Goal: Book appointment/travel/reservation

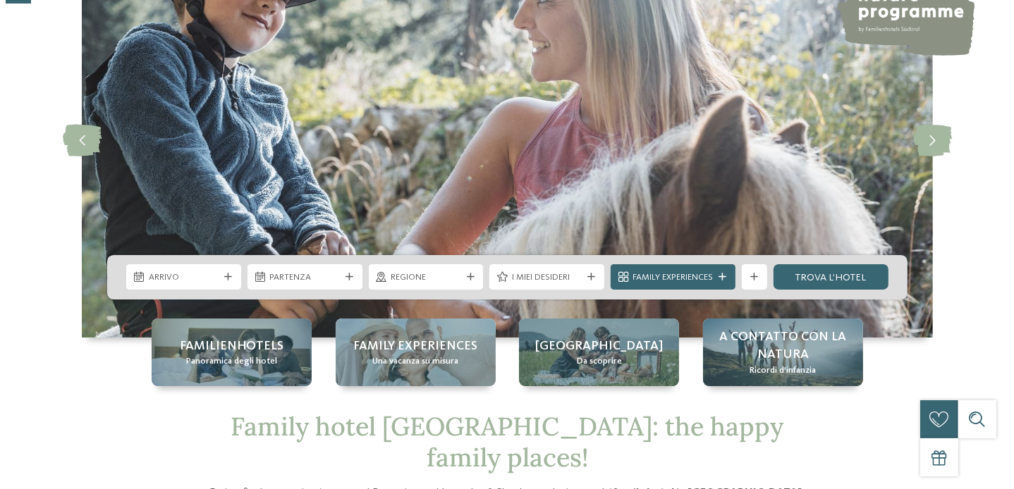
scroll to position [141, 0]
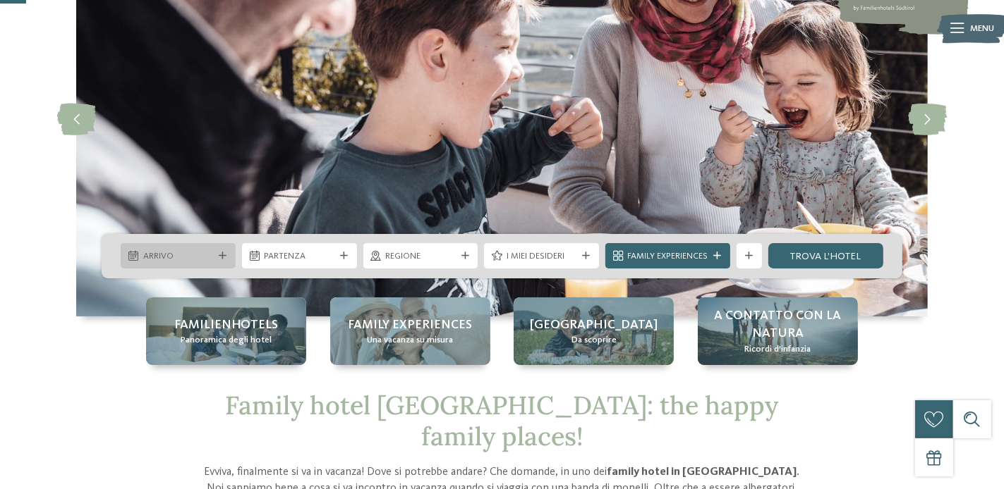
click at [210, 256] on span "Arrivo" at bounding box center [178, 256] width 71 height 13
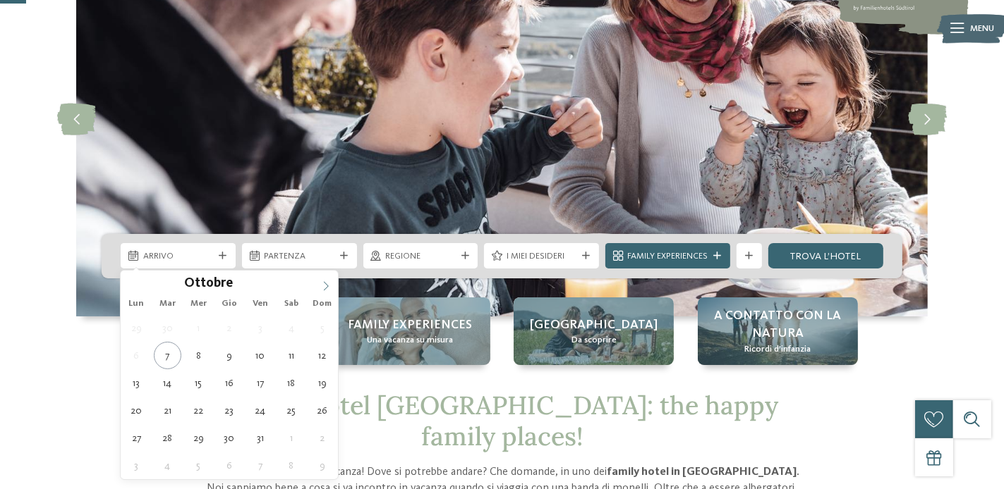
click at [329, 282] on icon at bounding box center [326, 286] width 10 height 10
type div "[DATE]"
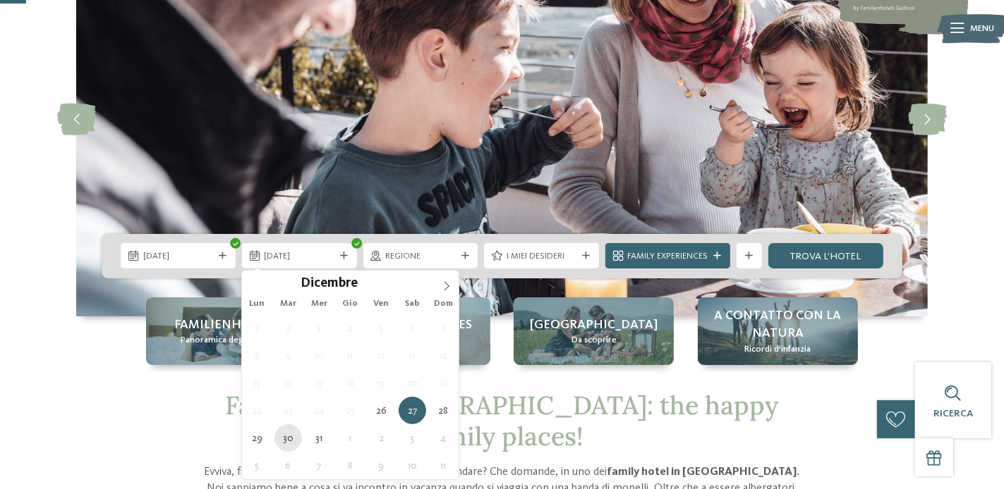
type div "[DATE]"
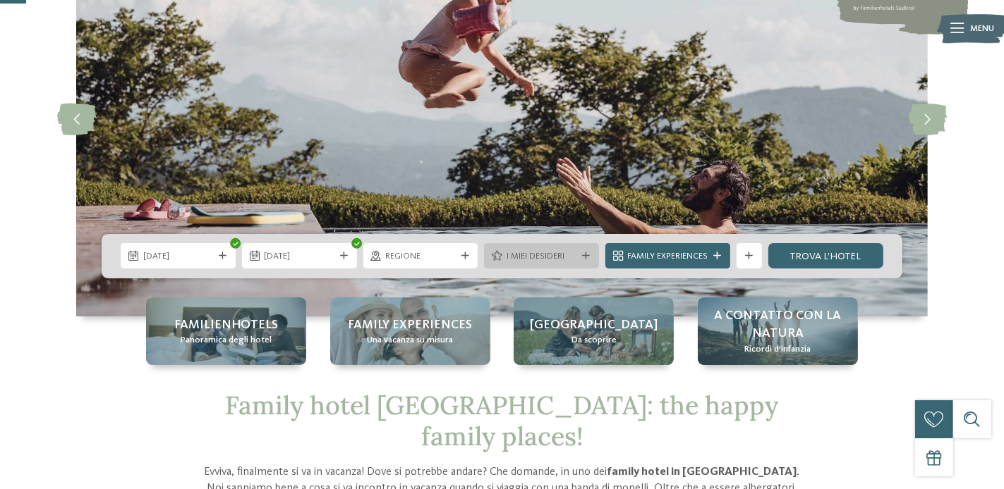
click at [525, 257] on span "I miei desideri" at bounding box center [541, 256] width 71 height 13
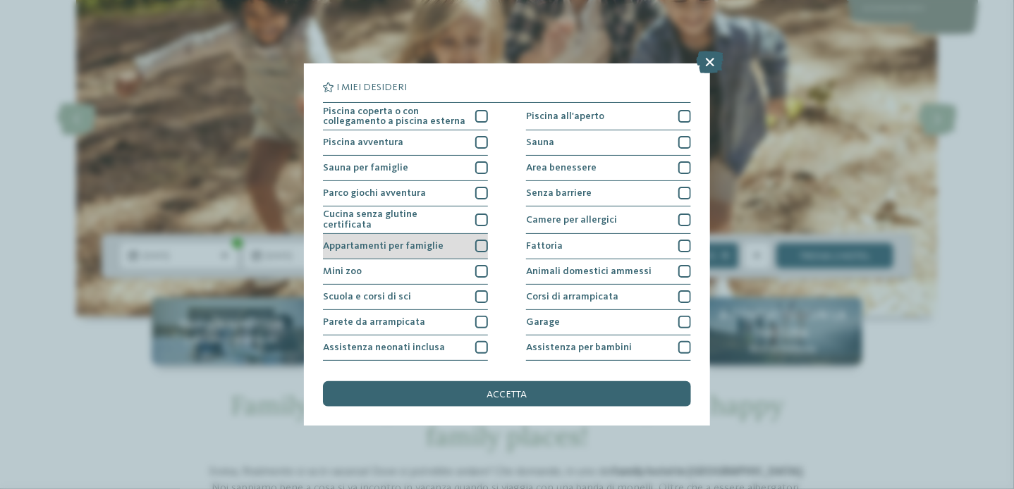
click at [477, 245] on div at bounding box center [481, 246] width 13 height 13
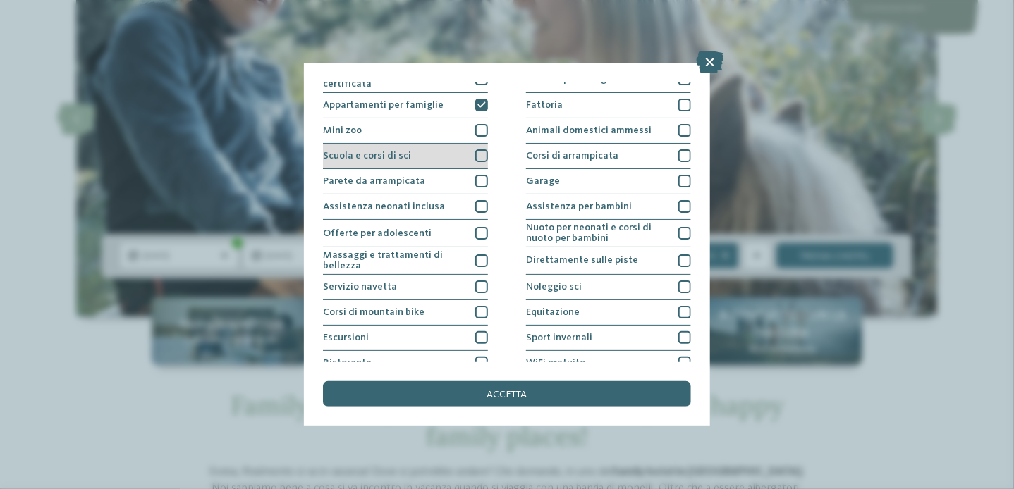
click at [479, 154] on div at bounding box center [481, 156] width 13 height 13
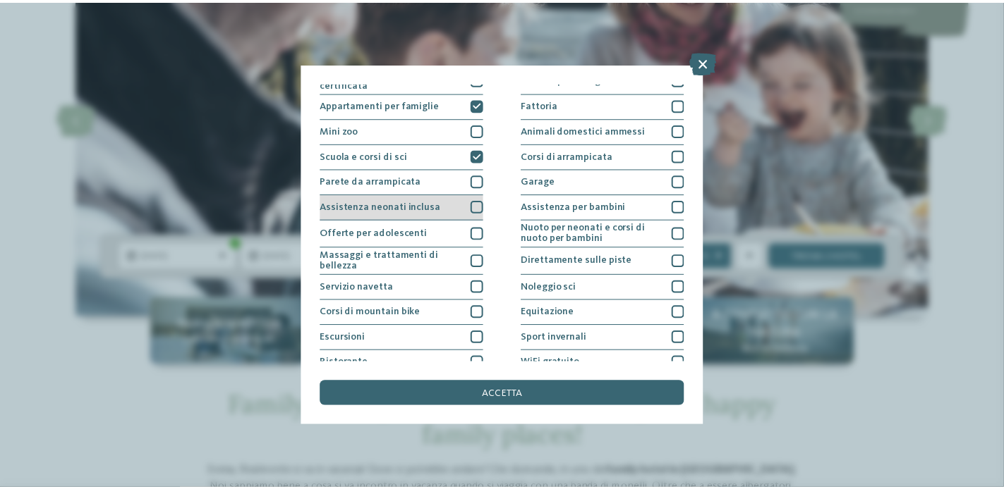
scroll to position [178, 0]
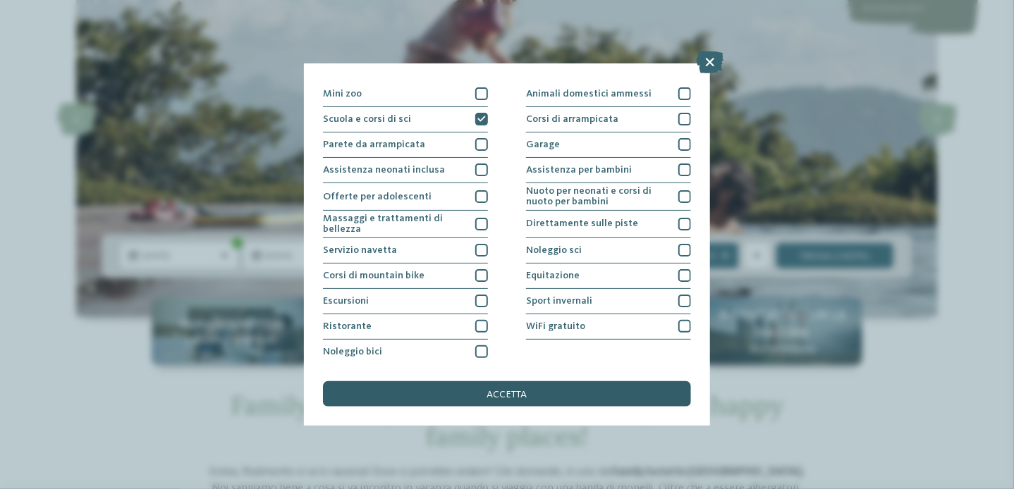
click at [567, 391] on div "accetta" at bounding box center [507, 394] width 368 height 25
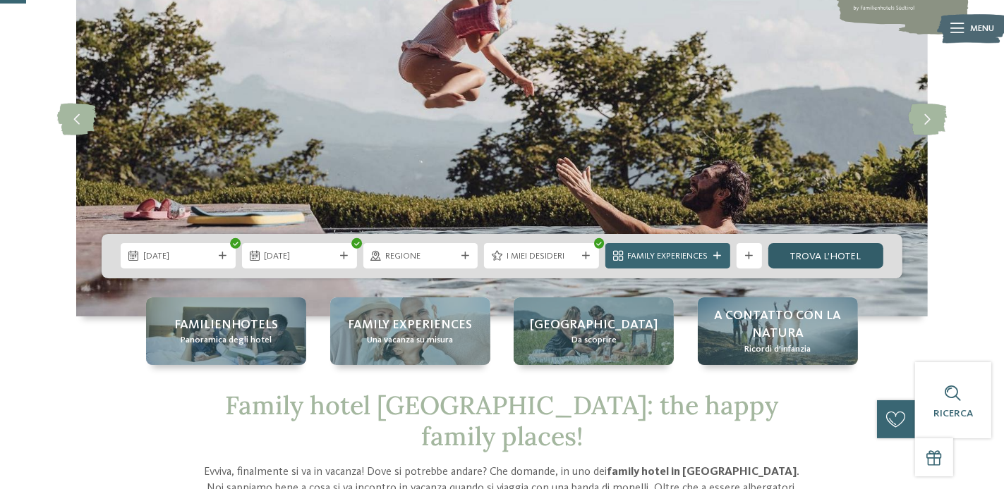
click at [804, 250] on link "trova l’hotel" at bounding box center [825, 255] width 115 height 25
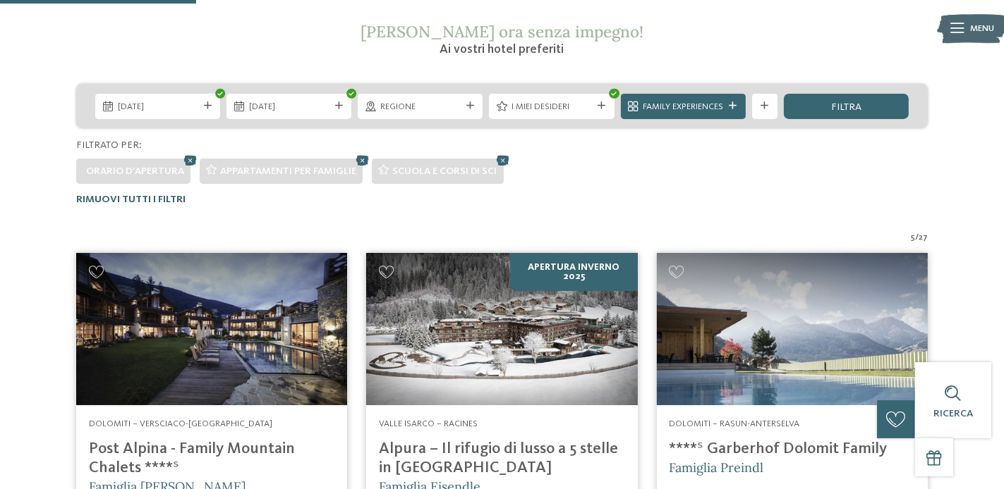
scroll to position [197, 0]
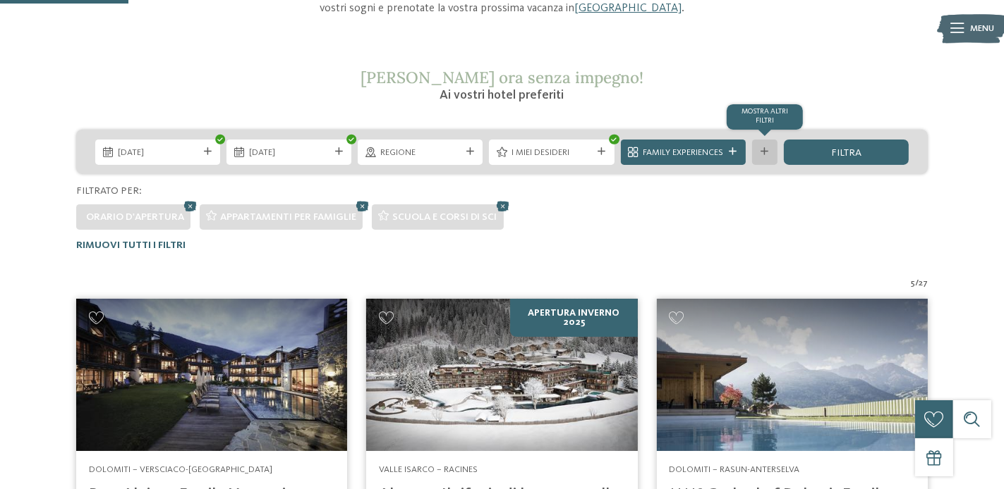
click at [760, 149] on div at bounding box center [764, 152] width 13 height 8
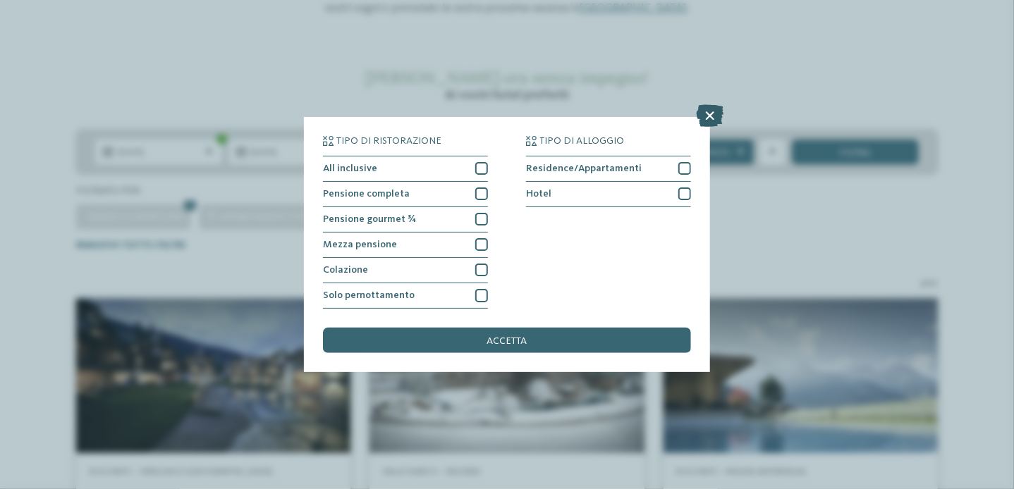
click at [707, 114] on icon at bounding box center [711, 115] width 28 height 23
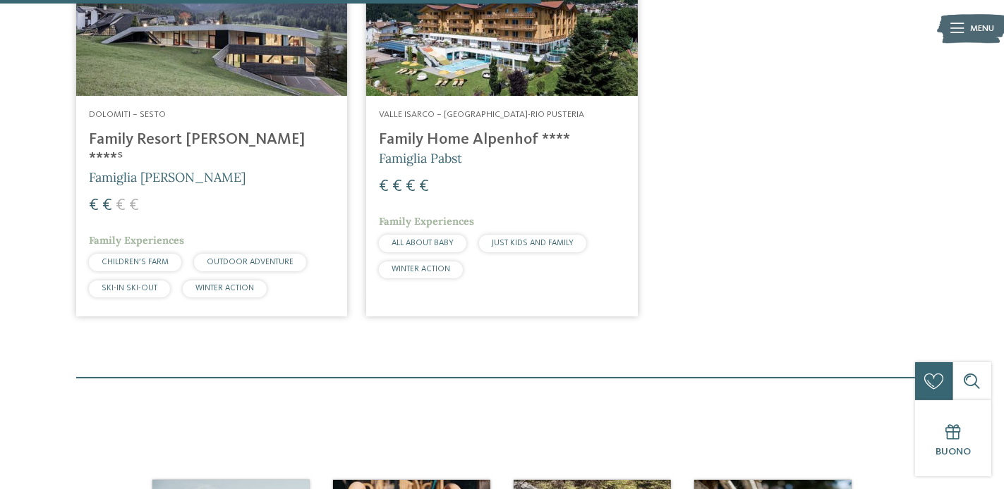
scroll to position [973, 0]
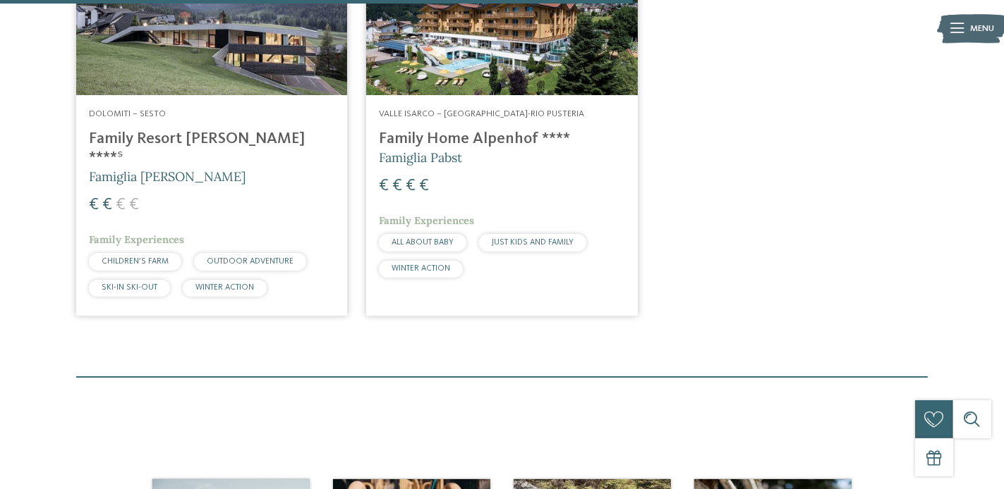
click at [109, 140] on h4 "Family Resort [PERSON_NAME] ****ˢ" at bounding box center [211, 149] width 245 height 38
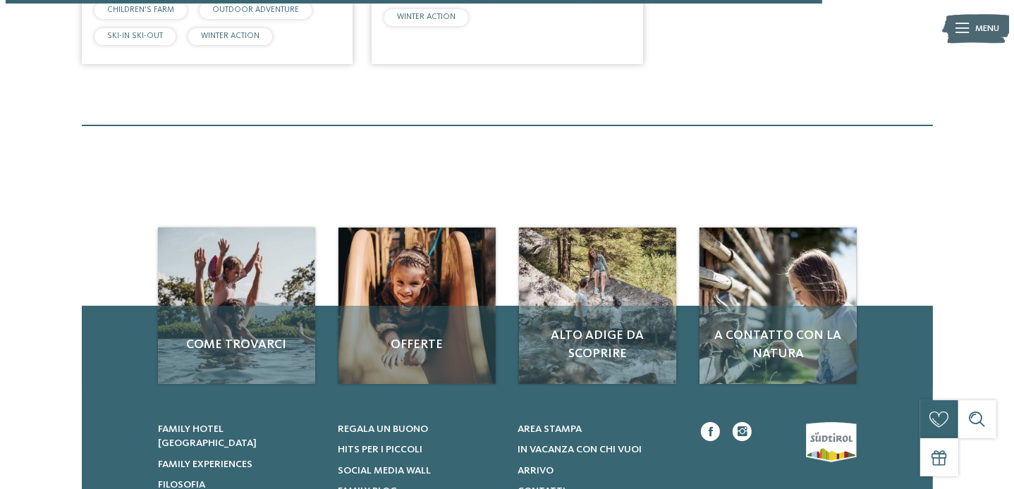
scroll to position [1255, 0]
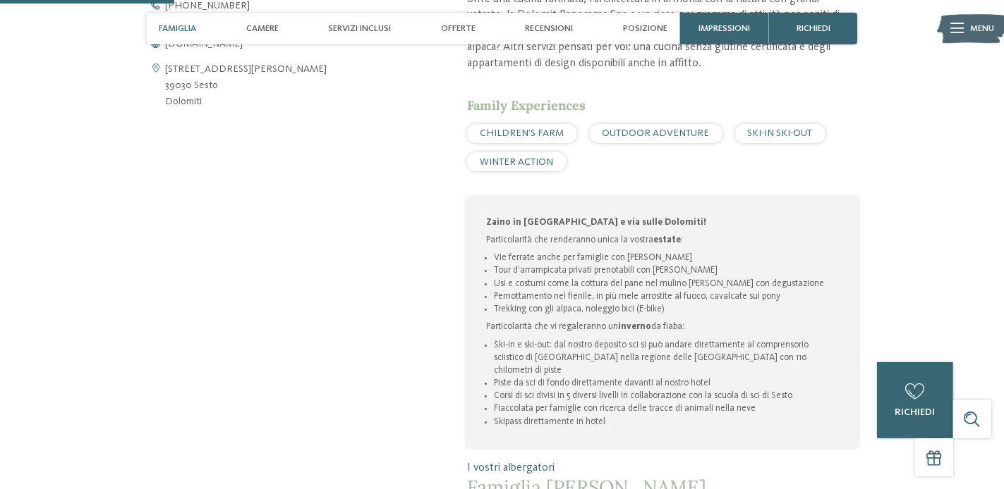
scroll to position [705, 0]
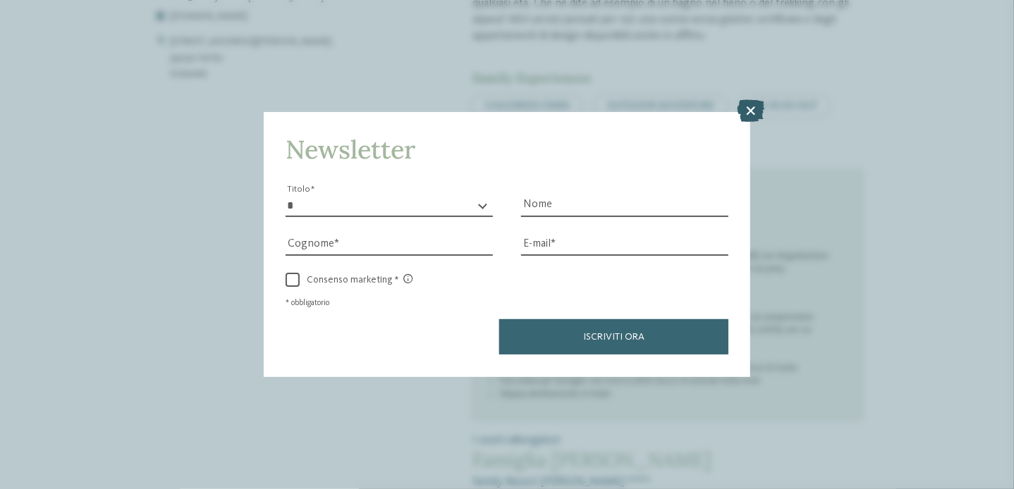
click at [750, 112] on icon at bounding box center [751, 111] width 28 height 23
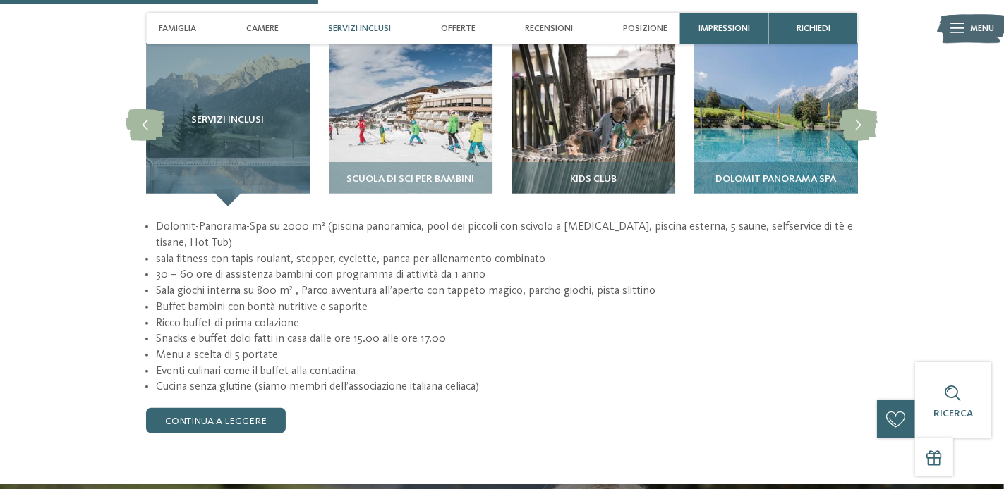
scroll to position [1269, 0]
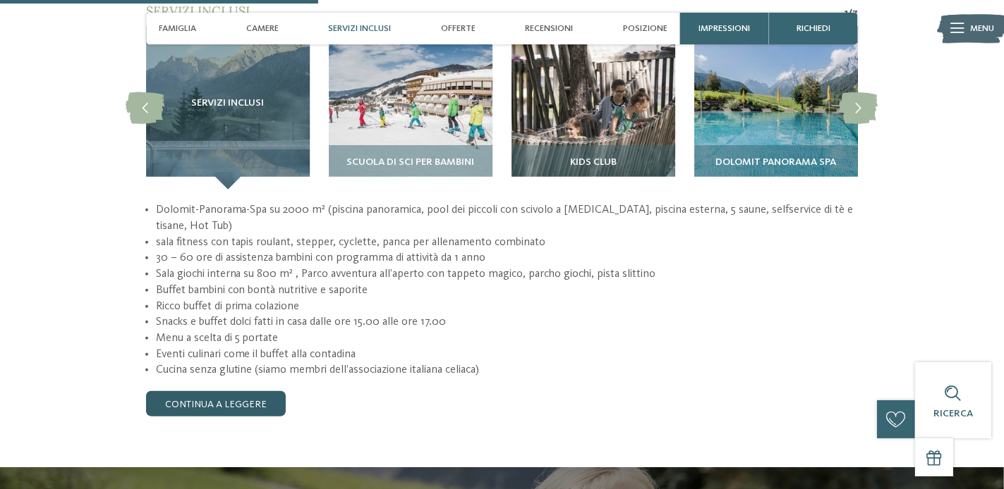
click at [263, 391] on link "continua a leggere" at bounding box center [216, 403] width 140 height 25
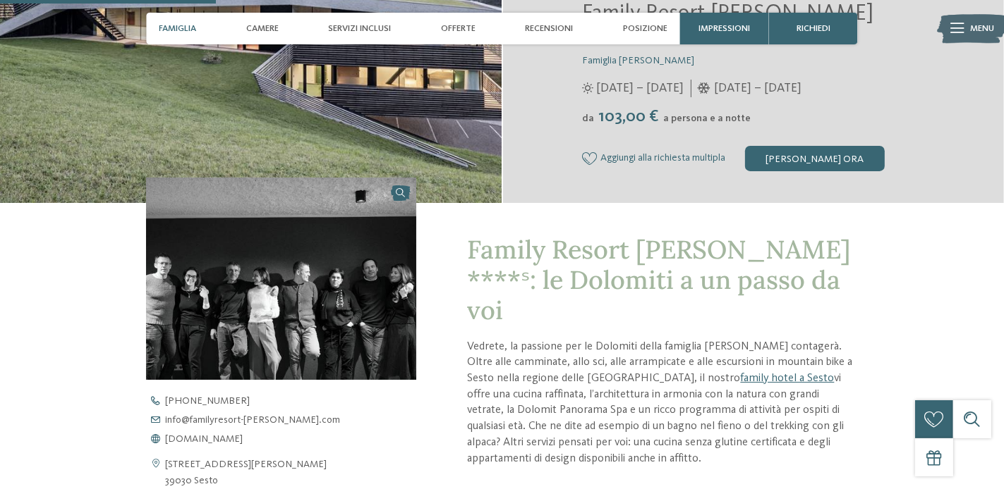
scroll to position [0, 0]
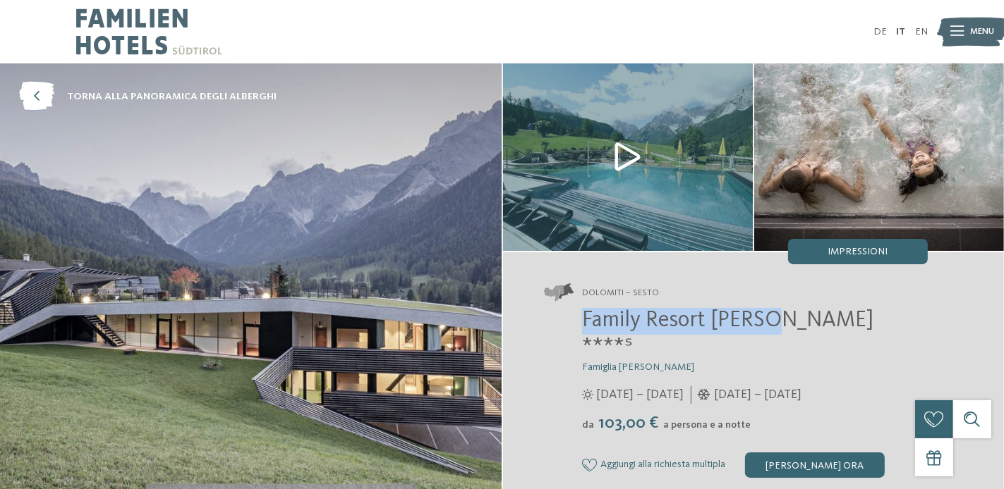
drag, startPoint x: 772, startPoint y: 324, endPoint x: 583, endPoint y: 320, distance: 189.1
click at [583, 320] on span "Family Resort [PERSON_NAME] ****ˢ" at bounding box center [727, 334] width 291 height 49
copy span "Family Resort Rainer"
